Goal: Check status: Check status

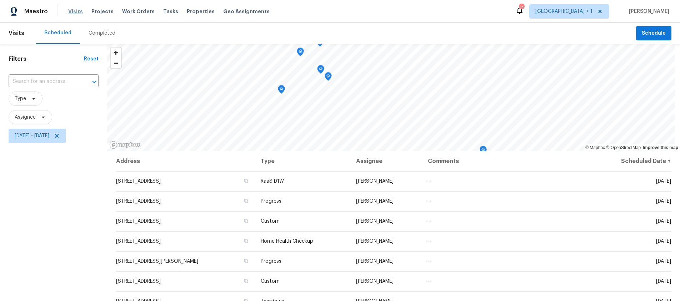
scroll to position [22, 0]
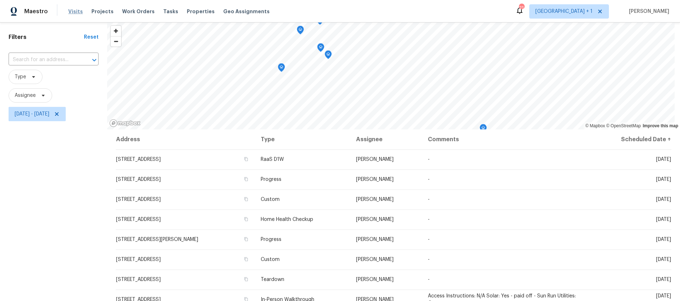
click at [75, 11] on span "Visits" at bounding box center [75, 11] width 15 height 7
click at [74, 11] on span "Visits" at bounding box center [75, 11] width 15 height 7
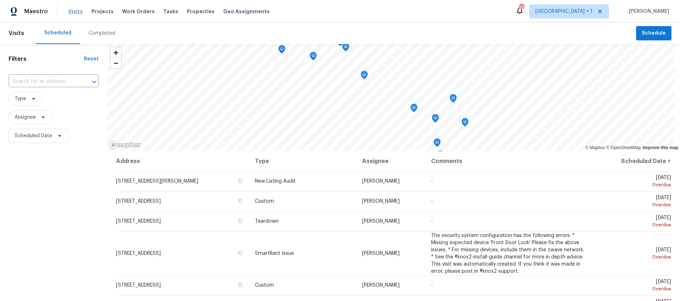
click at [77, 13] on span "Visits" at bounding box center [75, 11] width 15 height 7
click at [74, 12] on span "Visits" at bounding box center [75, 11] width 15 height 7
click at [34, 132] on span "Scheduled Date" at bounding box center [34, 135] width 38 height 7
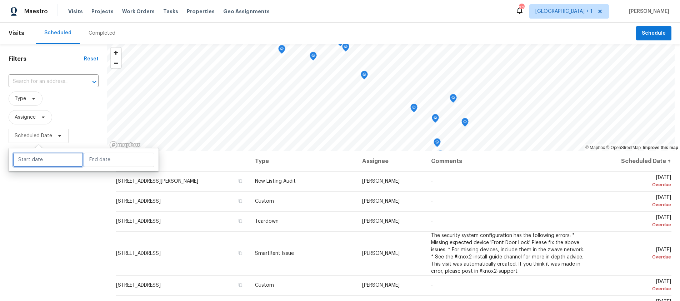
select select "9"
select select "2025"
select select "10"
select select "2025"
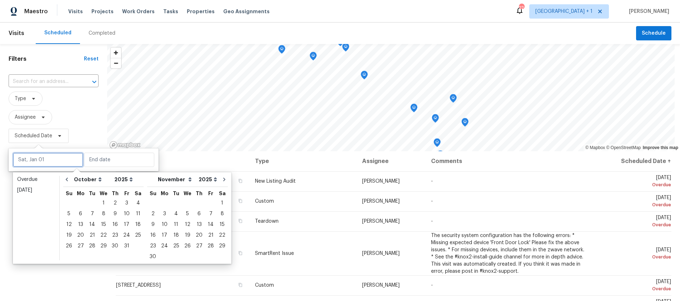
click at [51, 160] on input "text" at bounding box center [48, 160] width 70 height 14
click at [126, 202] on div "3" at bounding box center [127, 203] width 12 height 10
type input "[DATE]"
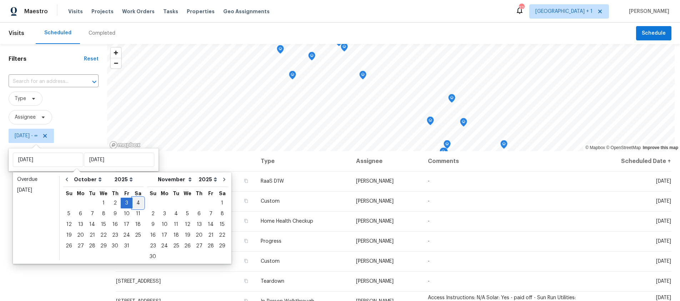
click at [133, 203] on div "4" at bounding box center [138, 203] width 11 height 10
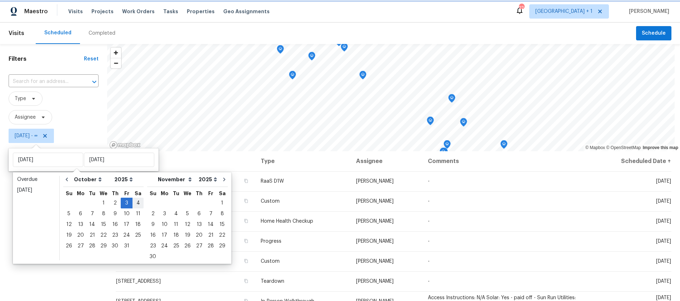
type input "[DATE]"
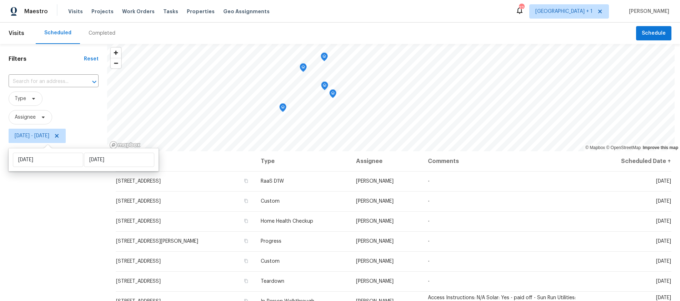
click at [41, 203] on div "Filters Reset ​ Type Assignee Fri, Oct 03 - Sat, Oct 04" at bounding box center [53, 218] width 107 height 348
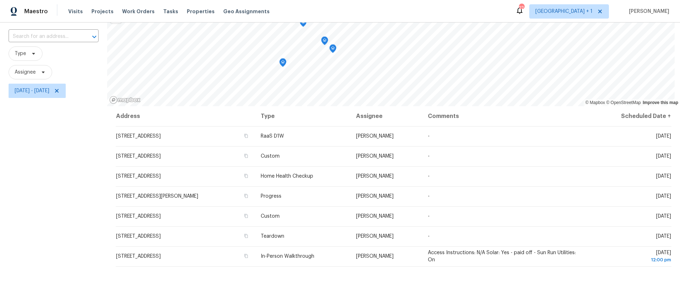
scroll to position [44, 0]
